Goal: Task Accomplishment & Management: Use online tool/utility

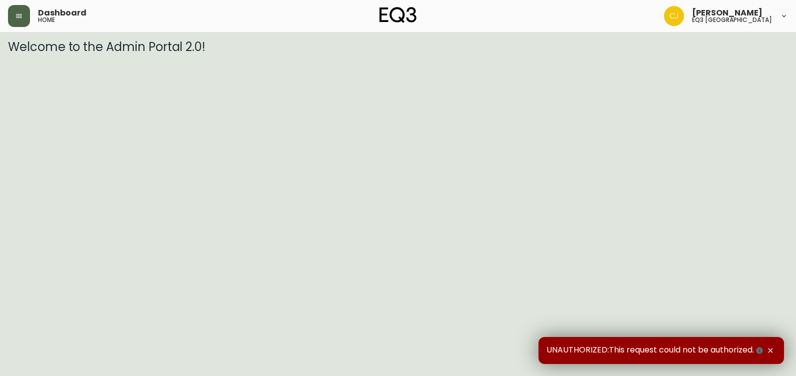
drag, startPoint x: 0, startPoint y: 0, endPoint x: 15, endPoint y: 22, distance: 27.0
click at [15, 19] on button "button" at bounding box center [19, 16] width 22 height 22
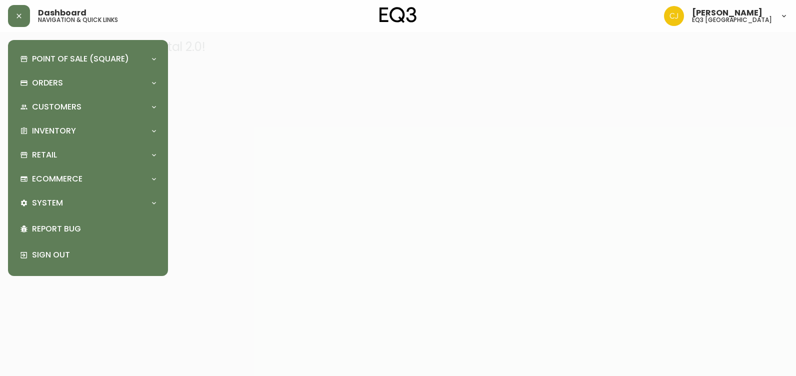
drag, startPoint x: 78, startPoint y: 84, endPoint x: 70, endPoint y: 98, distance: 16.3
click at [78, 87] on div "Orders" at bounding box center [83, 82] width 126 height 11
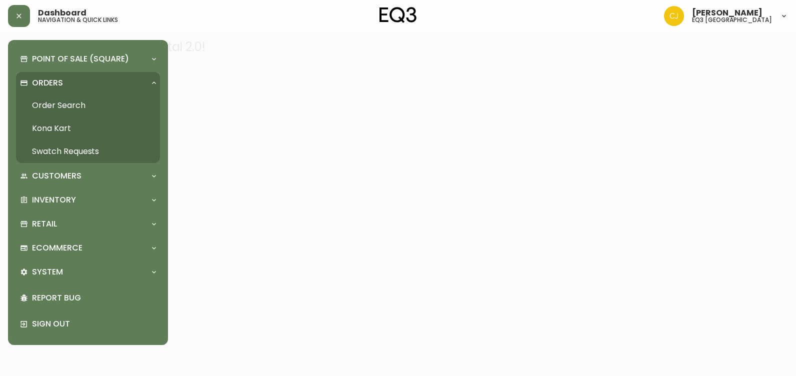
click at [71, 116] on link "Order Search" at bounding box center [88, 105] width 144 height 23
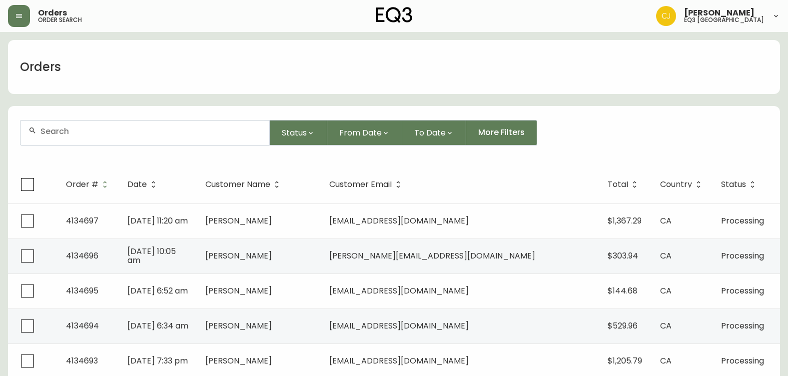
click at [86, 130] on input "text" at bounding box center [150, 130] width 221 height 9
type input "[PERSON_NAME]"
click at [98, 189] on li "[PERSON_NAME]" at bounding box center [144, 187] width 249 height 17
